Goal: Find specific page/section: Find specific page/section

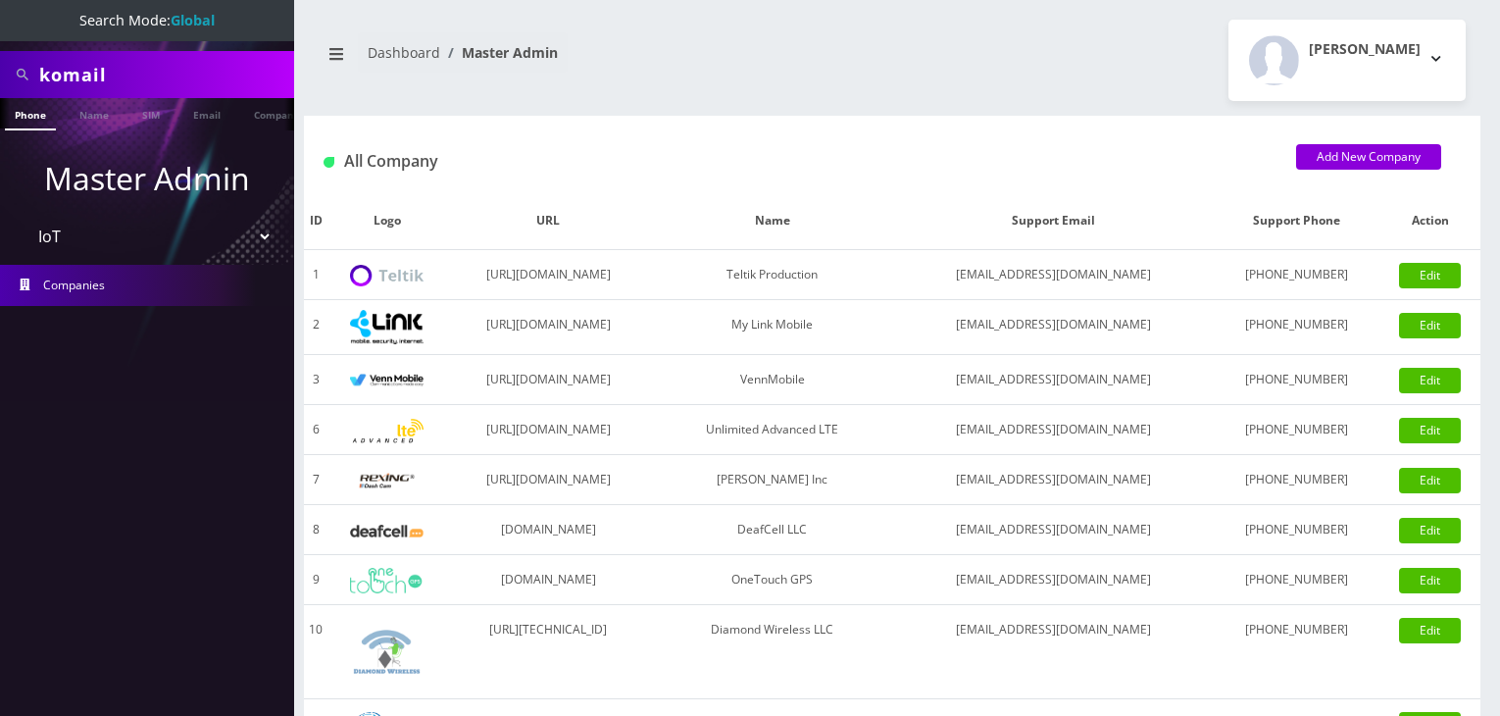
select select "13"
click at [127, 242] on select "Please select a Company Teltik Production My Link Mobile VennMobile Unlimited A…" at bounding box center [148, 236] width 250 height 37
select select "13"
click at [23, 218] on select "Please select a Company Teltik Production My Link Mobile VennMobile Unlimited A…" at bounding box center [148, 236] width 250 height 37
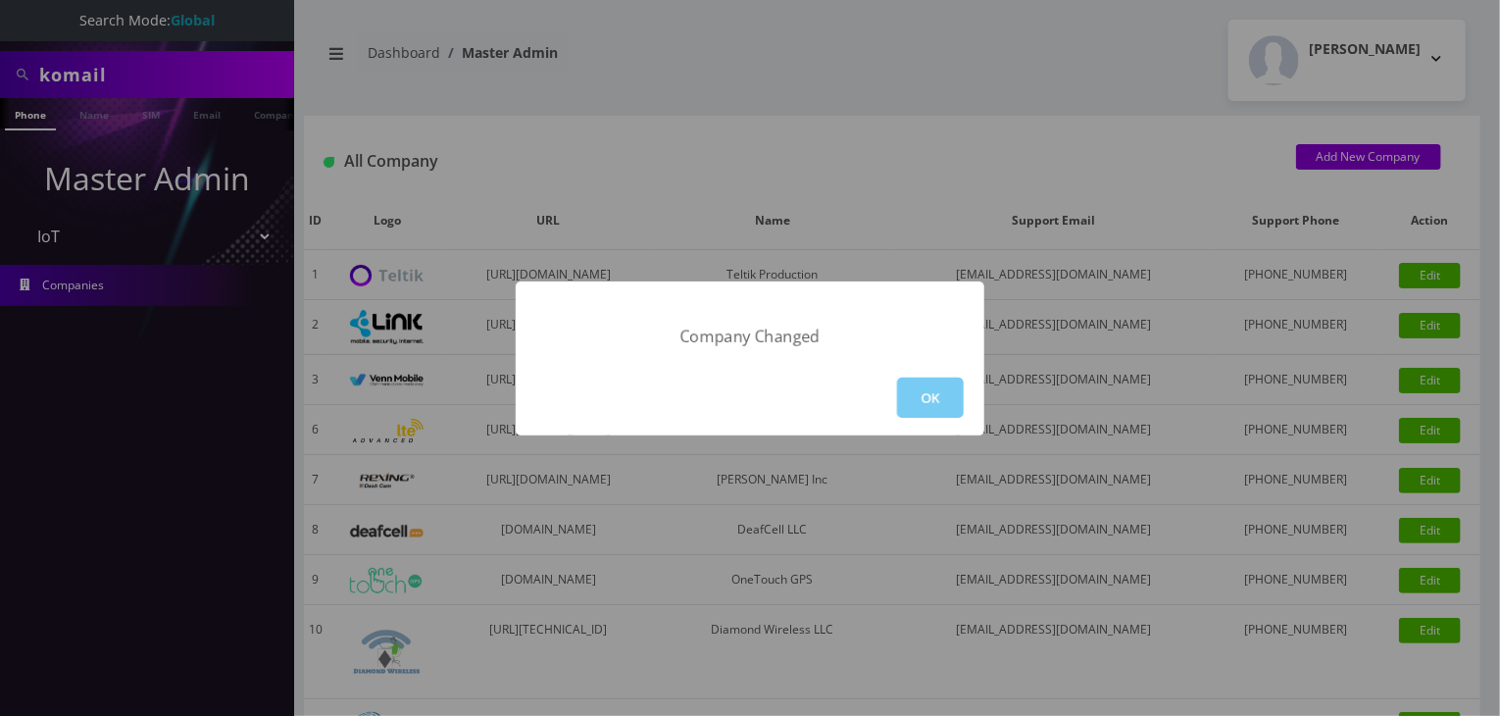
click at [912, 401] on button "OK" at bounding box center [930, 398] width 67 height 40
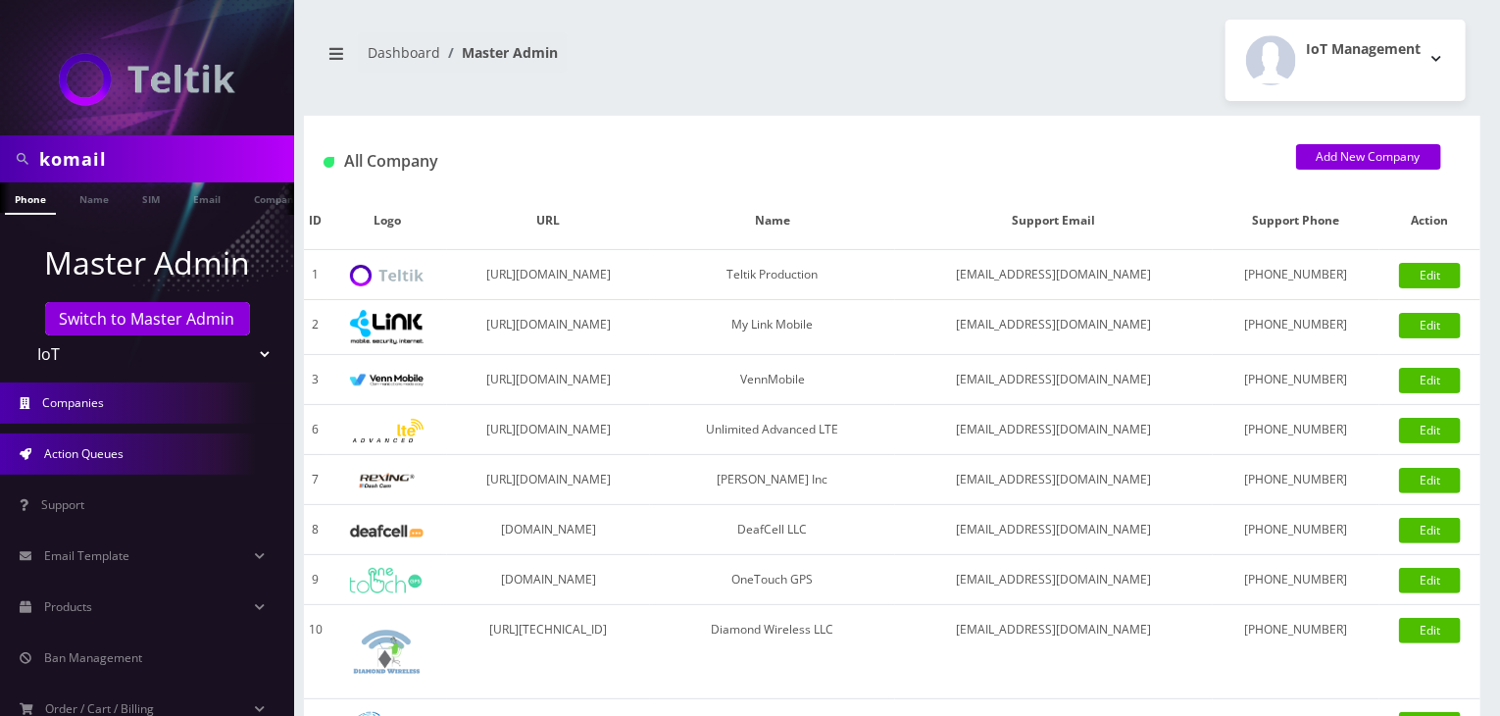
click at [118, 457] on span "Action Queues" at bounding box center [83, 453] width 79 height 17
